Goal: Find specific page/section: Find specific page/section

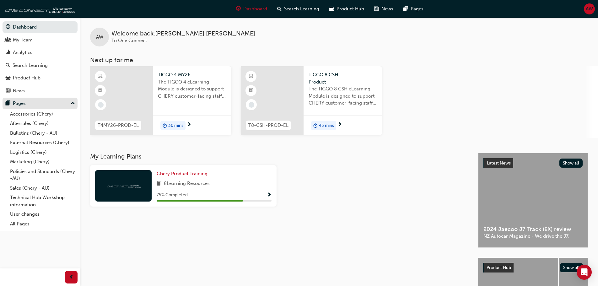
click at [31, 104] on div "Pages" at bounding box center [40, 104] width 69 height 8
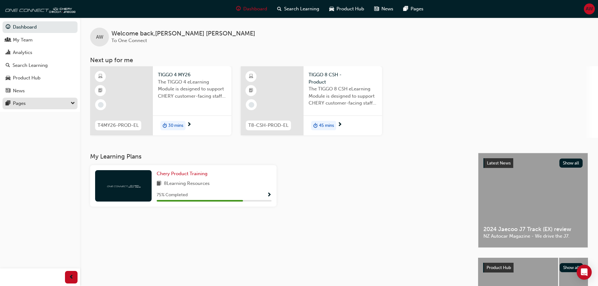
click at [31, 104] on div "Pages" at bounding box center [40, 104] width 69 height 8
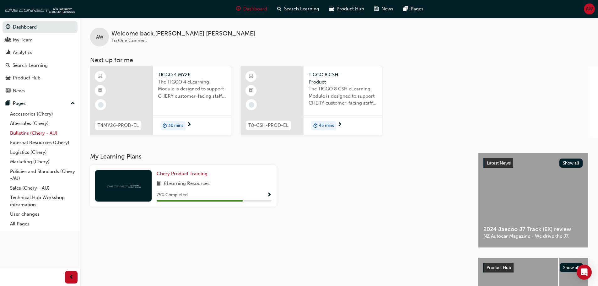
click at [41, 134] on link "Bulletins (Chery - AU)" at bounding box center [43, 133] width 70 height 10
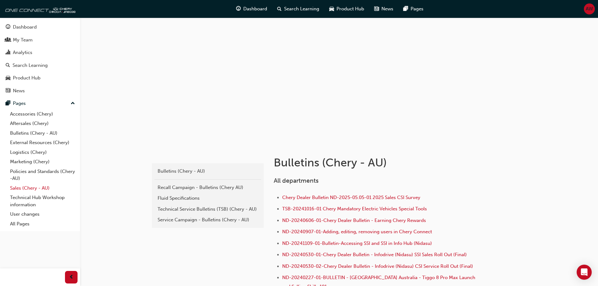
click at [39, 188] on link "Sales (Chery - AU)" at bounding box center [43, 188] width 70 height 10
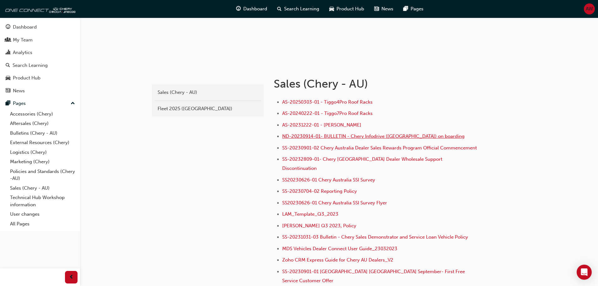
scroll to position [94, 0]
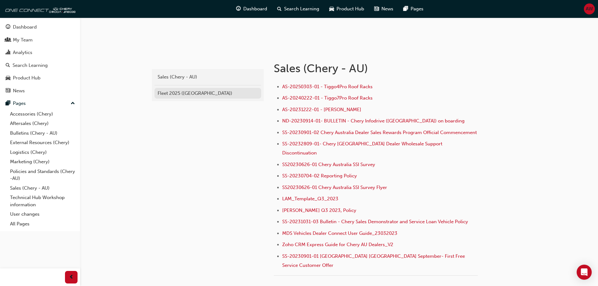
click at [176, 95] on div "Fleet 2025 ([GEOGRAPHIC_DATA])" at bounding box center [208, 93] width 100 height 7
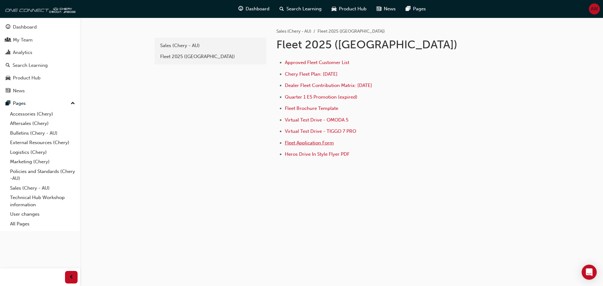
click at [315, 142] on span "Fleet Application Form" at bounding box center [309, 143] width 49 height 6
